Goal: Communication & Community: Answer question/provide support

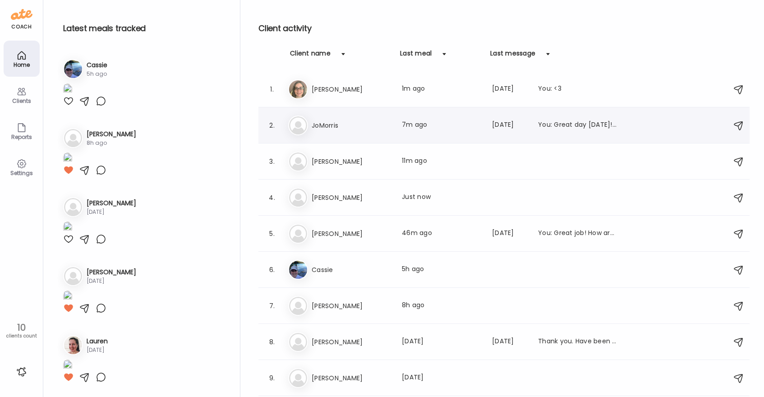
click at [322, 121] on h3 "JoMorris" at bounding box center [351, 125] width 79 height 11
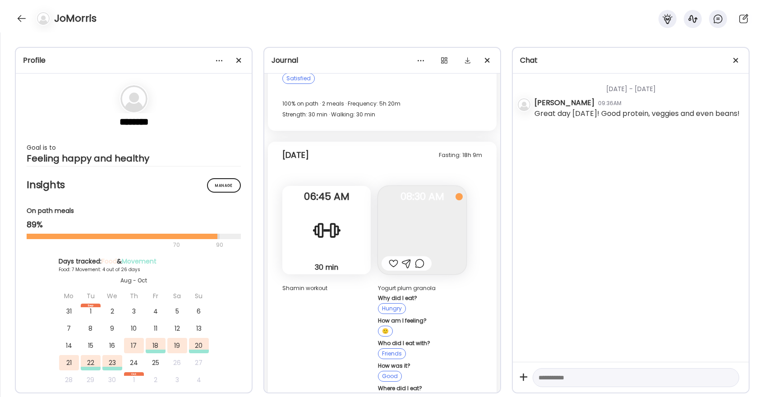
scroll to position [10745, 0]
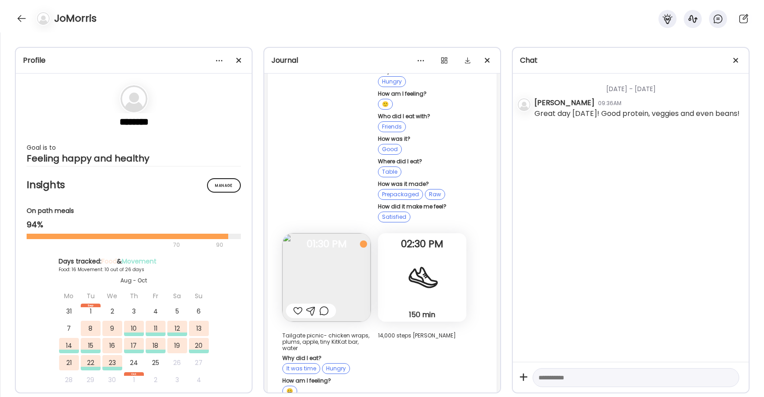
click at [298, 305] on div at bounding box center [297, 310] width 9 height 11
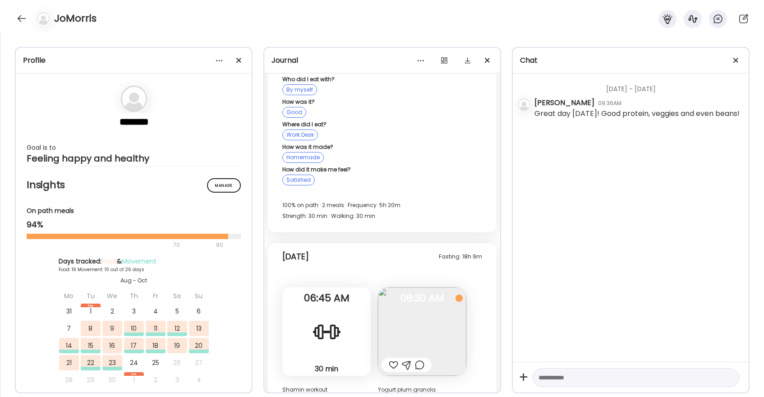
scroll to position [10397, 0]
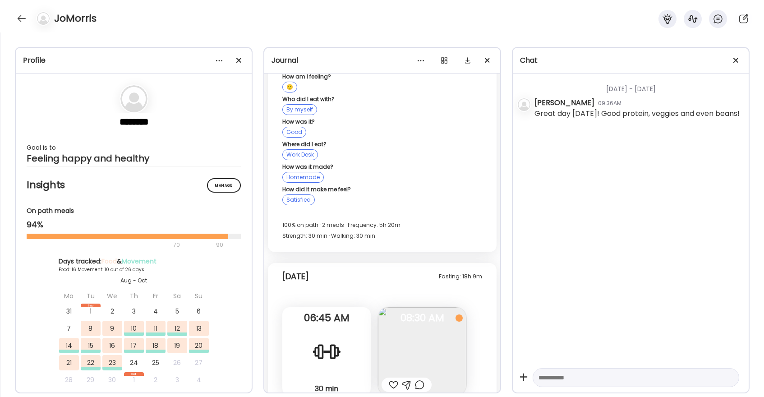
click at [395, 379] on div at bounding box center [393, 384] width 9 height 11
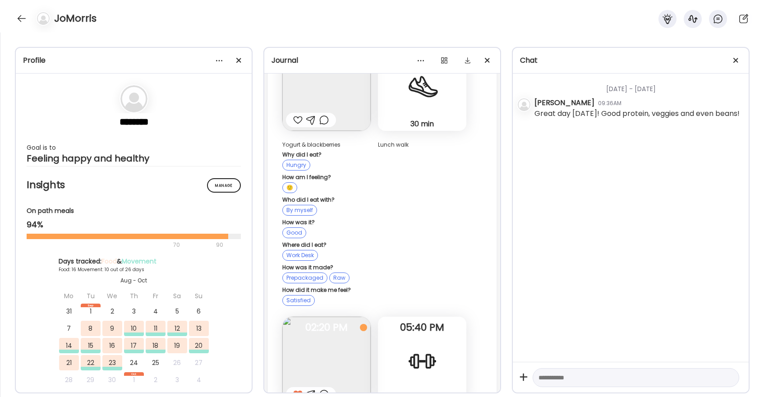
scroll to position [10022, 0]
click at [18, 18] on div at bounding box center [21, 18] width 14 height 14
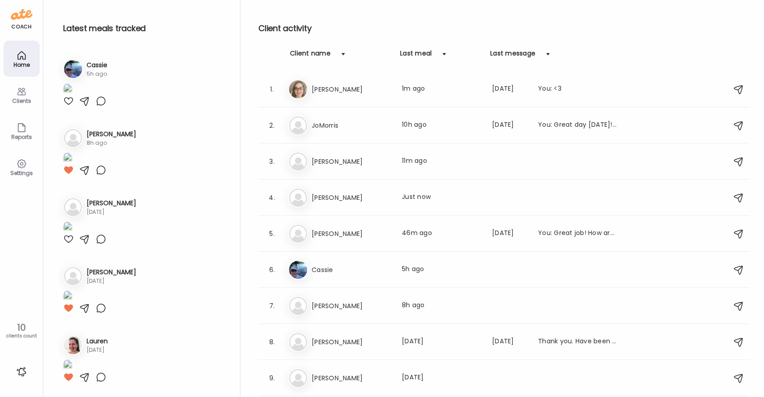
scroll to position [1297, 0]
click at [338, 238] on h3 "[PERSON_NAME]" at bounding box center [351, 233] width 79 height 11
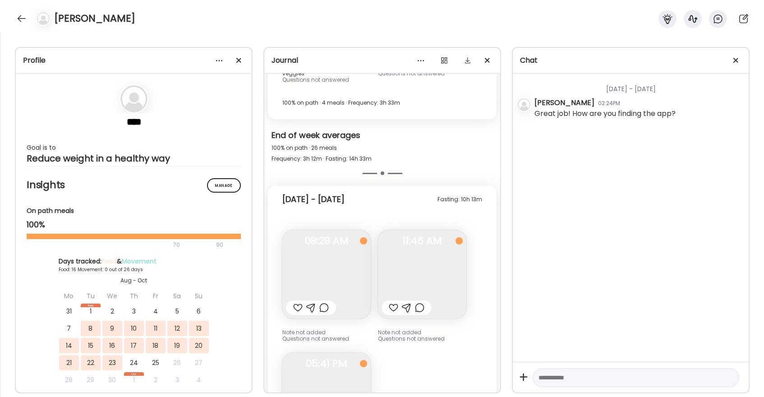
scroll to position [5309, 0]
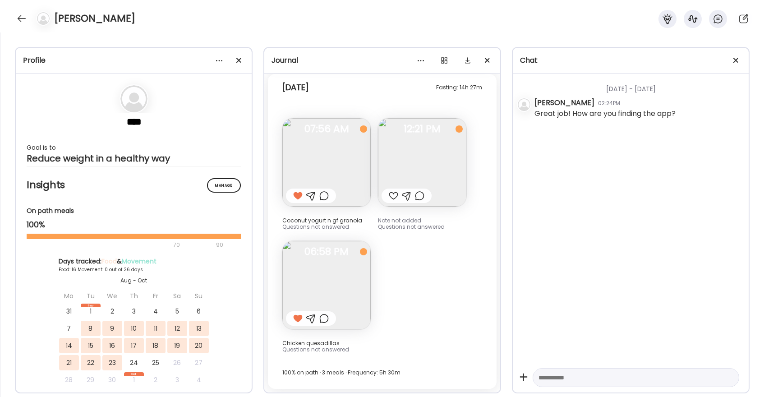
click at [395, 196] on div at bounding box center [393, 195] width 9 height 11
click at [20, 17] on div at bounding box center [21, 18] width 14 height 14
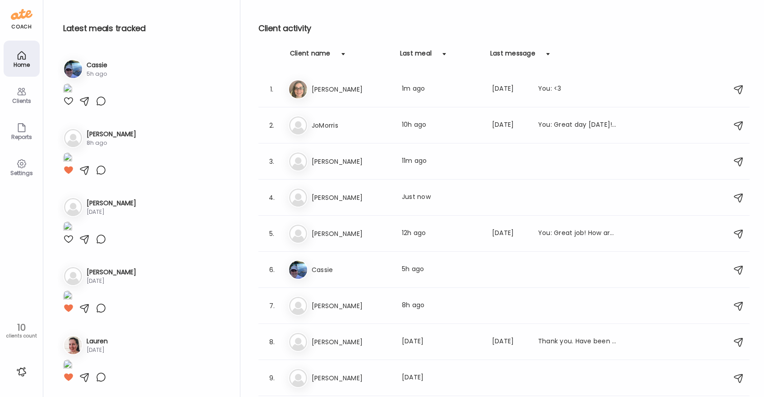
scroll to position [1297, 0]
click at [325, 308] on h3 "[PERSON_NAME]" at bounding box center [351, 305] width 79 height 11
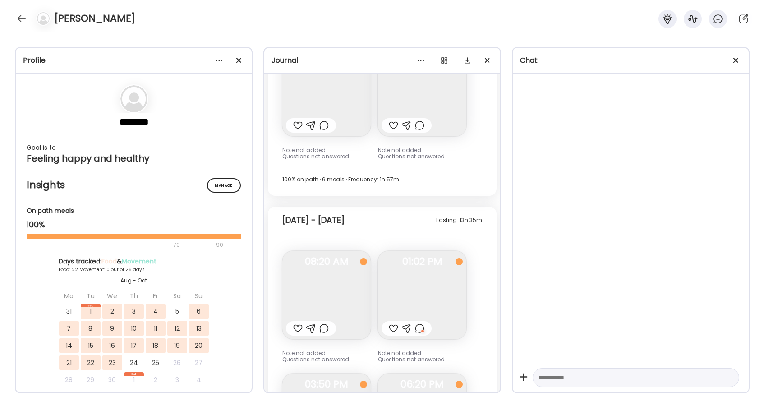
scroll to position [13985, 0]
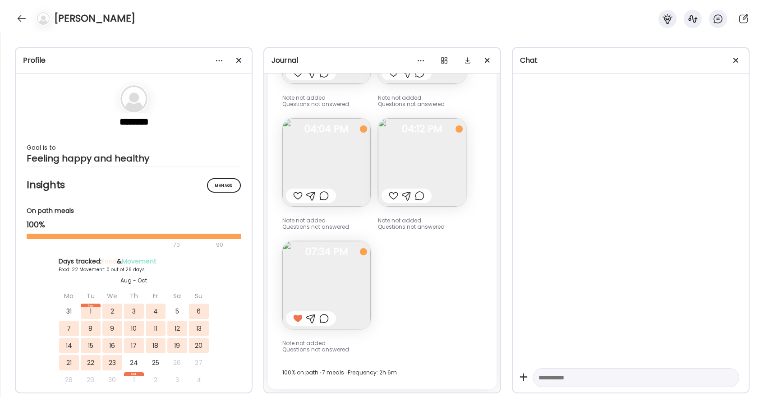
click at [296, 197] on div at bounding box center [297, 195] width 9 height 11
click at [389, 198] on div at bounding box center [393, 195] width 9 height 11
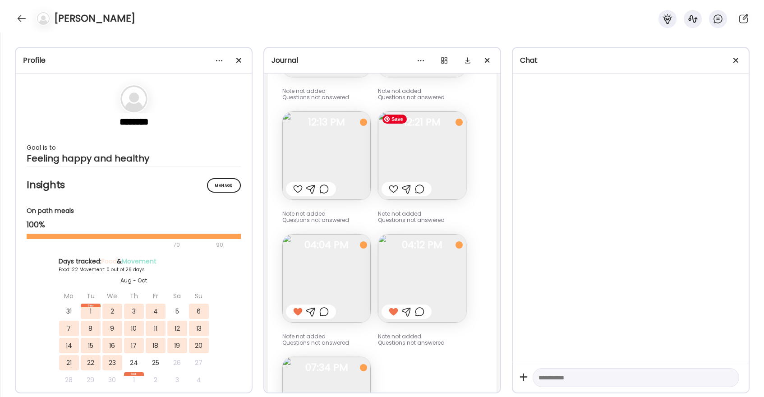
scroll to position [13868, 0]
click at [392, 188] on div at bounding box center [393, 190] width 9 height 11
click at [300, 193] on div at bounding box center [297, 190] width 9 height 11
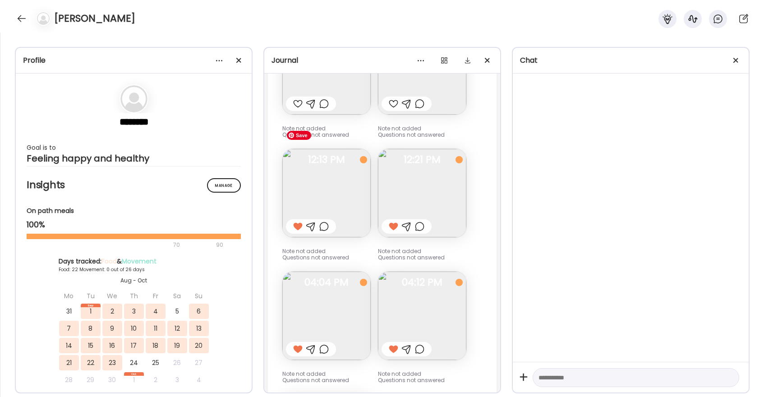
scroll to position [13830, 0]
click at [301, 194] on img at bounding box center [326, 195] width 88 height 88
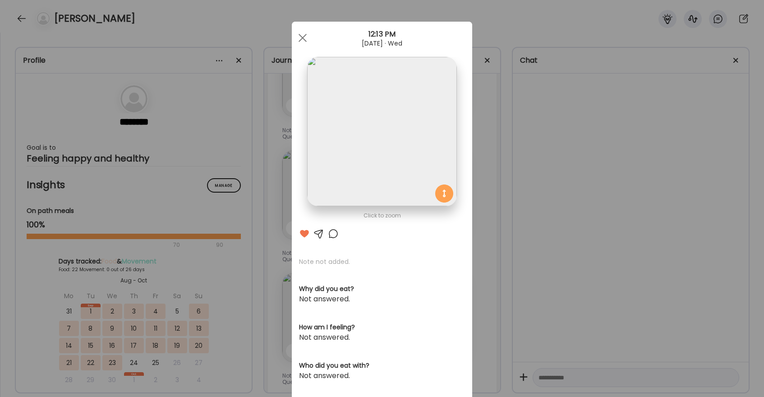
click at [334, 236] on div at bounding box center [333, 233] width 11 height 11
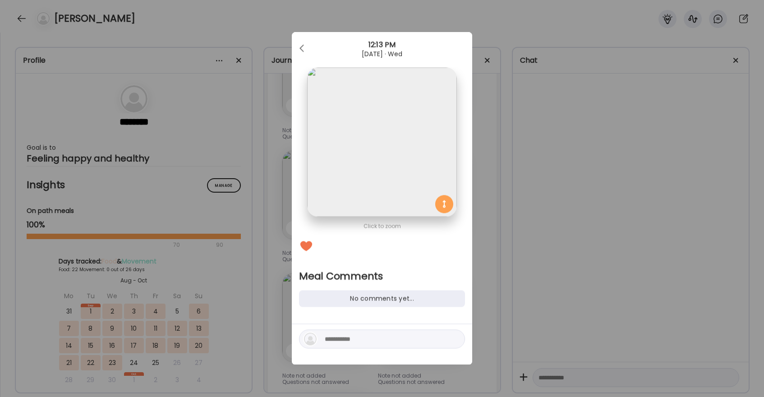
click at [354, 344] on textarea at bounding box center [386, 339] width 122 height 11
type textarea "**********"
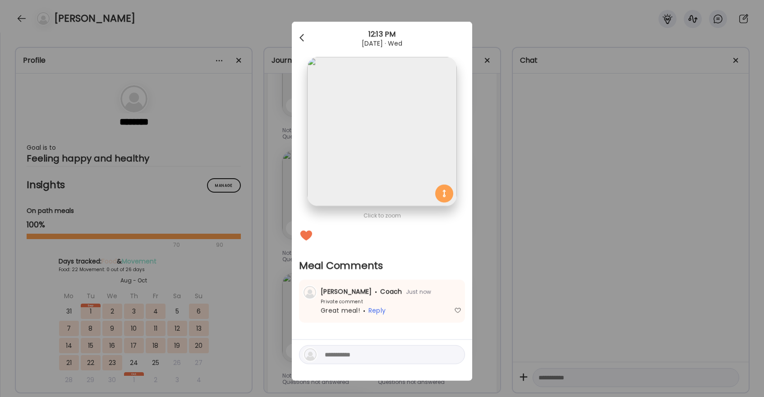
click at [304, 36] on div at bounding box center [303, 38] width 18 height 18
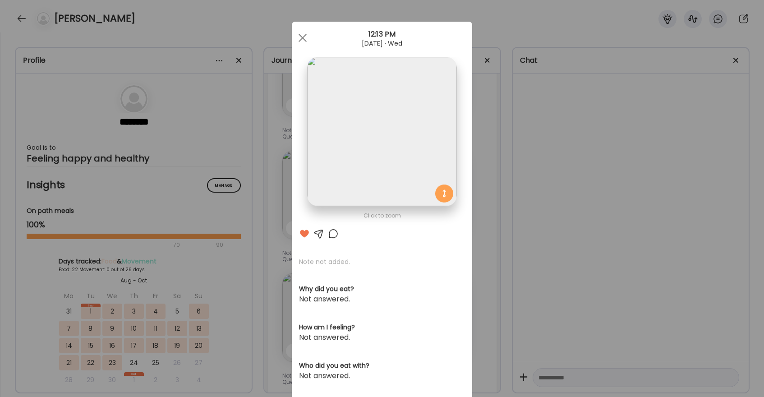
click at [304, 36] on span at bounding box center [303, 38] width 8 height 8
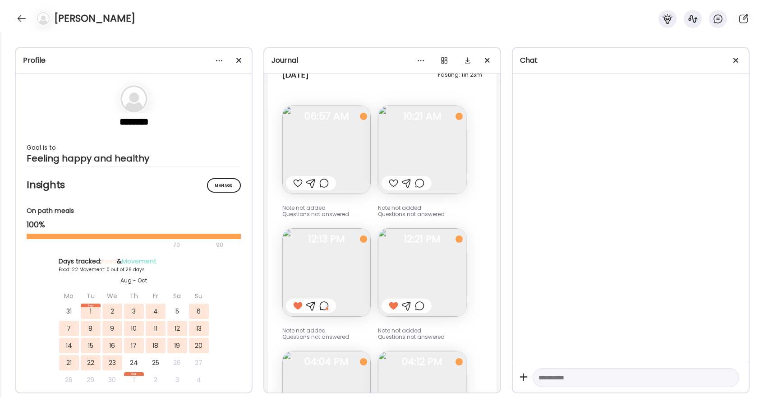
scroll to position [13751, 0]
click at [296, 184] on div at bounding box center [297, 184] width 9 height 11
click at [425, 149] on img at bounding box center [422, 150] width 88 height 88
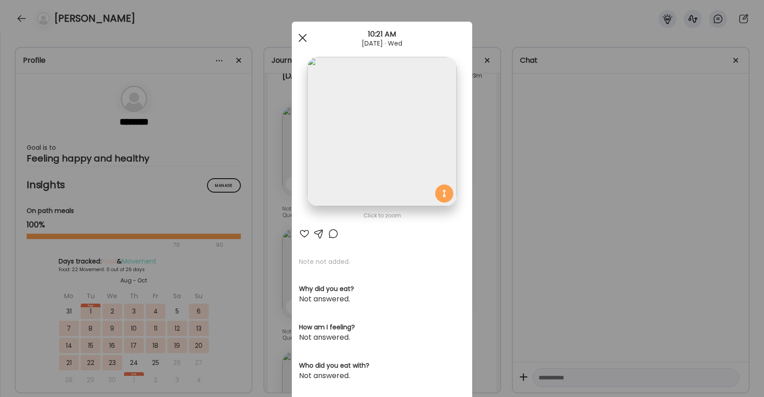
click at [303, 35] on div at bounding box center [303, 38] width 18 height 18
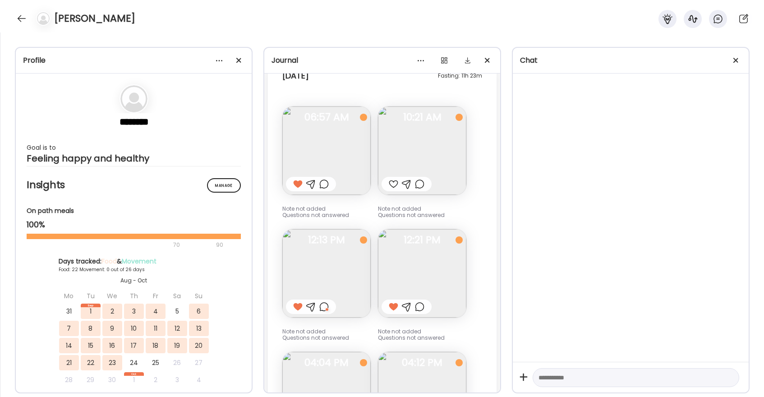
click at [392, 183] on div at bounding box center [393, 184] width 9 height 11
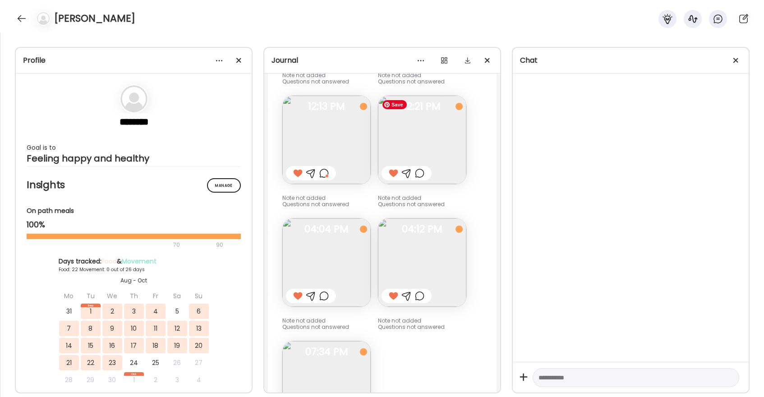
scroll to position [13985, 0]
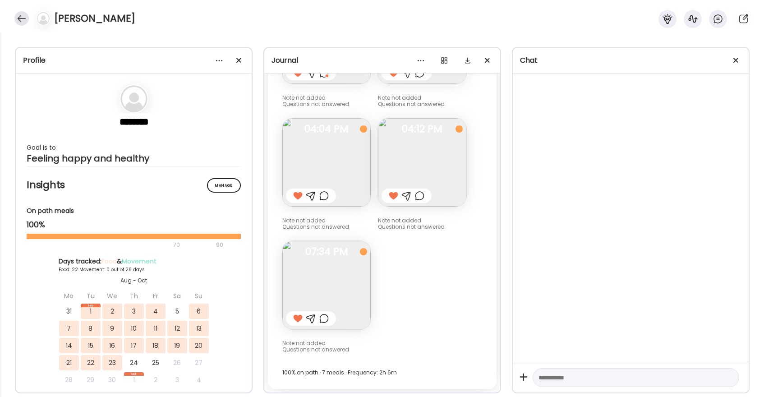
click at [17, 14] on div at bounding box center [21, 18] width 14 height 14
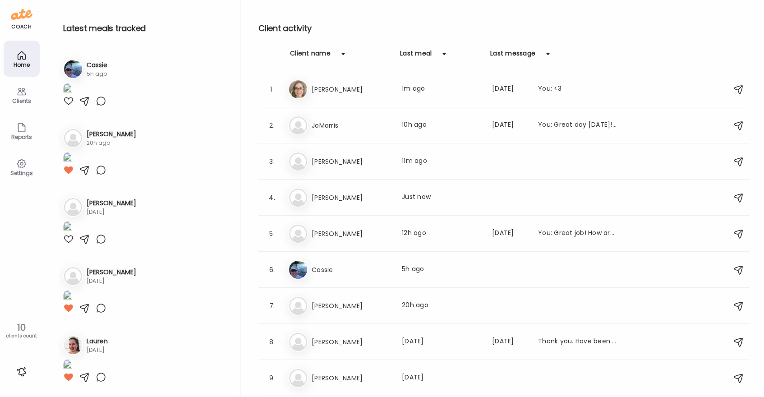
scroll to position [1297, 0]
click at [315, 270] on h3 "Cassie" at bounding box center [351, 269] width 79 height 11
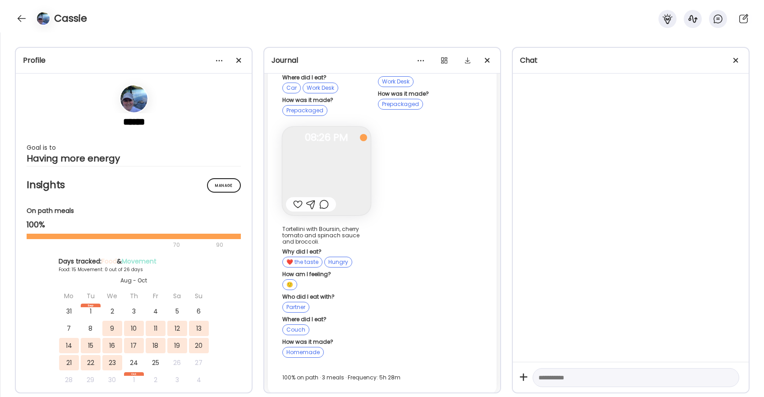
scroll to position [7119, 0]
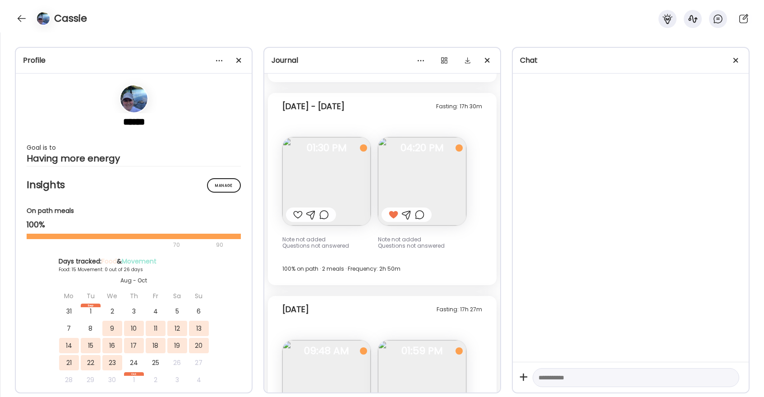
click at [23, 13] on div at bounding box center [21, 18] width 14 height 14
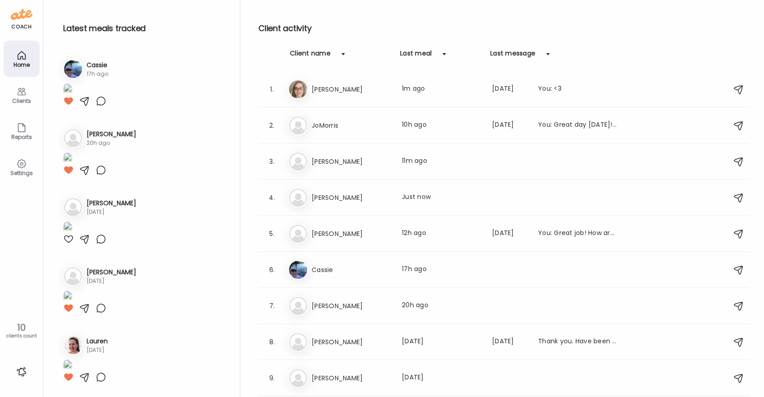
scroll to position [1297, 0]
click at [321, 153] on div "So [PERSON_NAME] Last meal: 11m ago" at bounding box center [505, 162] width 434 height 20
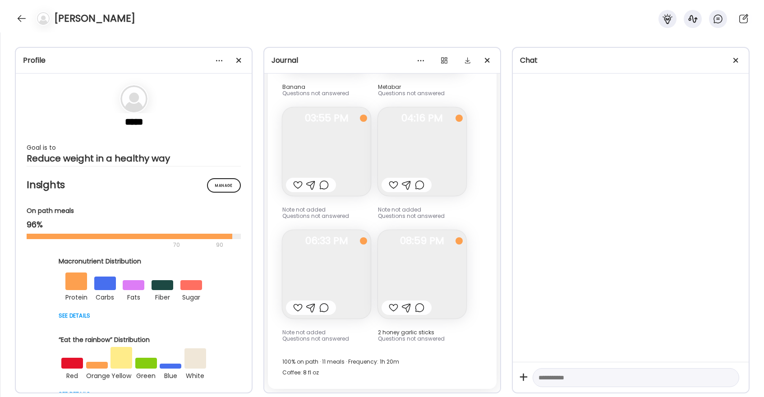
scroll to position [0, 0]
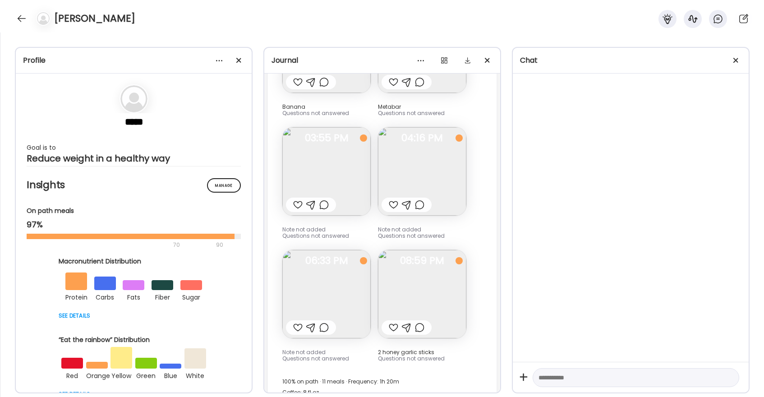
click at [298, 199] on div at bounding box center [297, 204] width 9 height 11
click at [391, 199] on div at bounding box center [393, 204] width 9 height 11
click at [342, 153] on img at bounding box center [326, 171] width 88 height 88
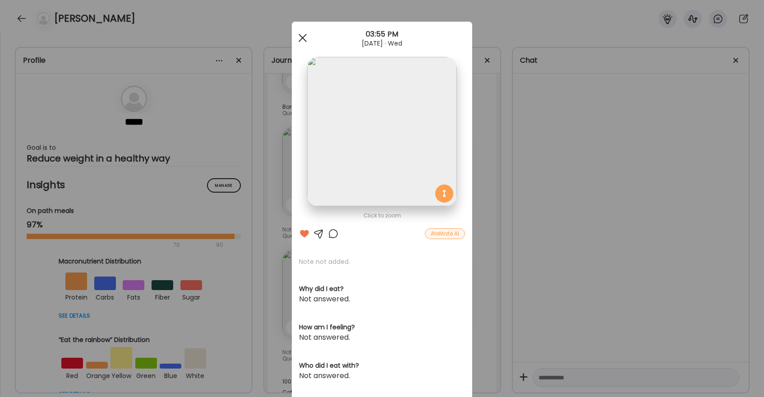
click at [302, 38] on span at bounding box center [303, 38] width 8 height 8
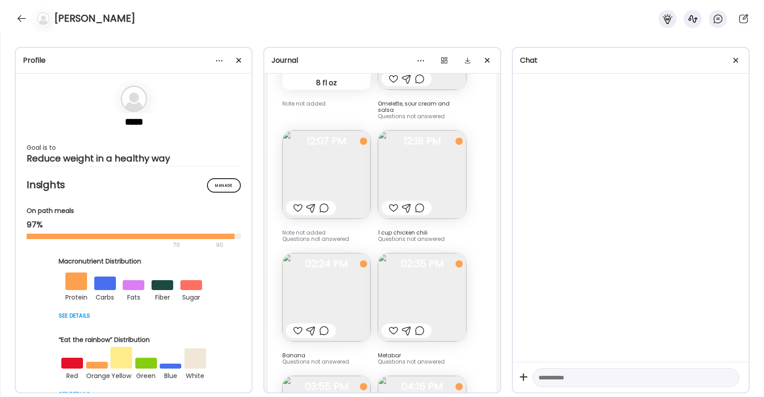
scroll to position [9565, 0]
click at [392, 205] on div at bounding box center [393, 210] width 9 height 11
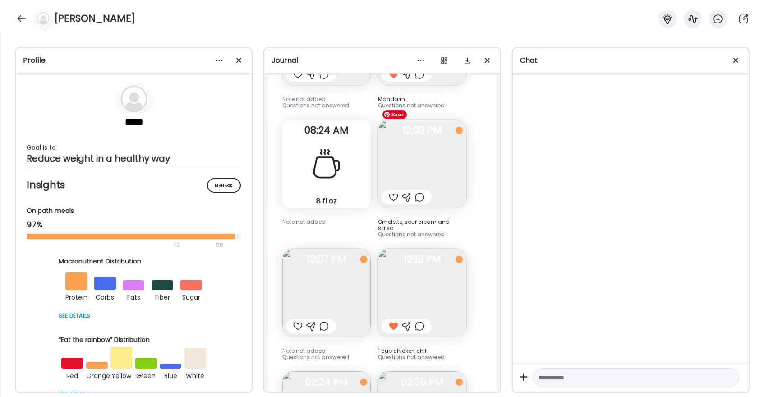
scroll to position [9448, 0]
click at [392, 193] on div at bounding box center [393, 198] width 9 height 11
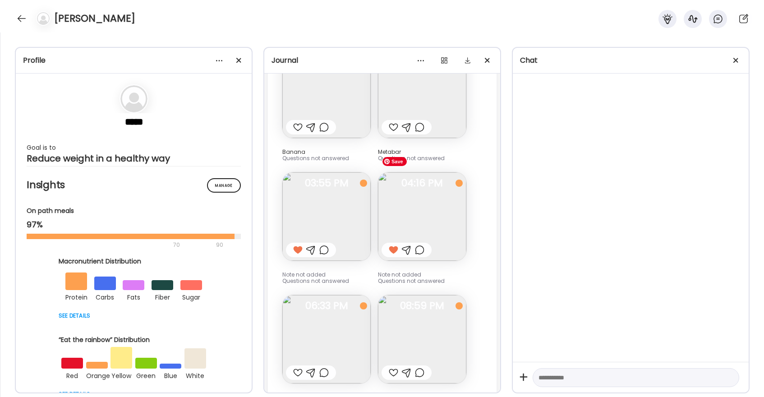
scroll to position [9815, 0]
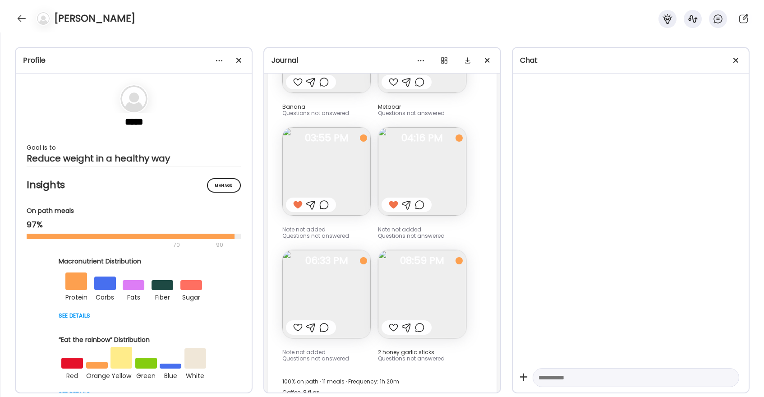
click at [391, 322] on div at bounding box center [393, 327] width 9 height 11
click at [18, 20] on div at bounding box center [21, 18] width 14 height 14
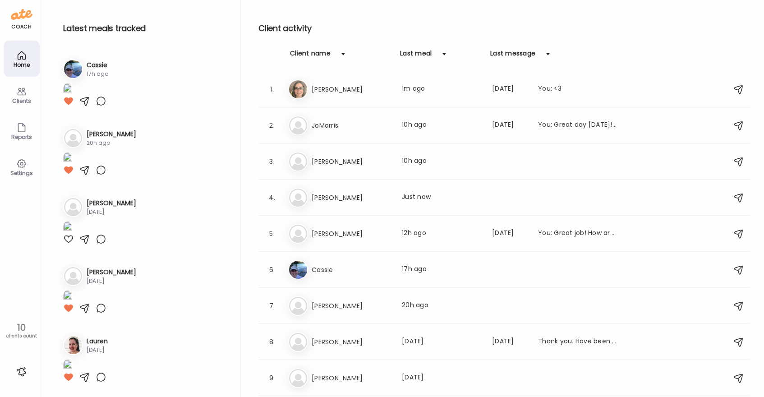
scroll to position [1297, 0]
